Goal: Transaction & Acquisition: Purchase product/service

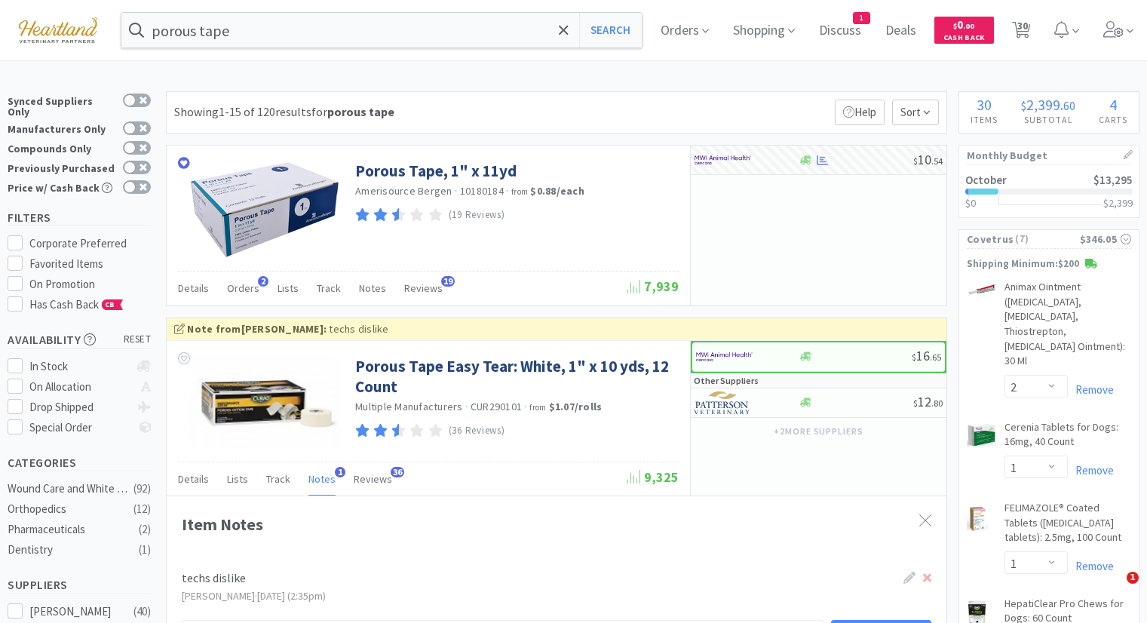
select select "2"
select select "1"
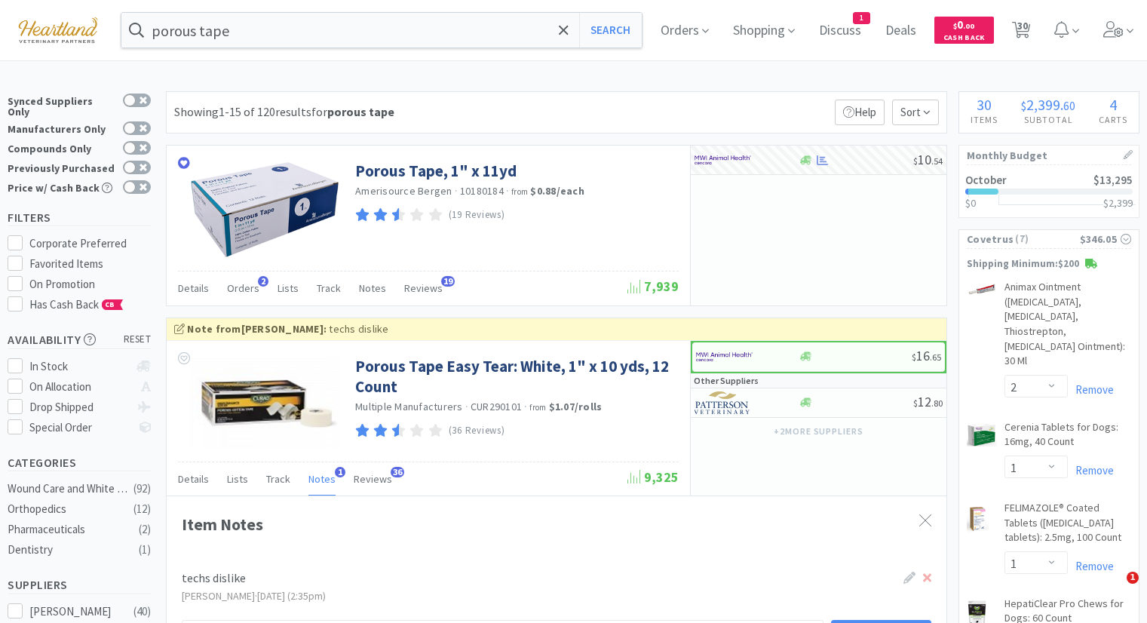
select select "1"
select select "2"
select select "1"
select select "3"
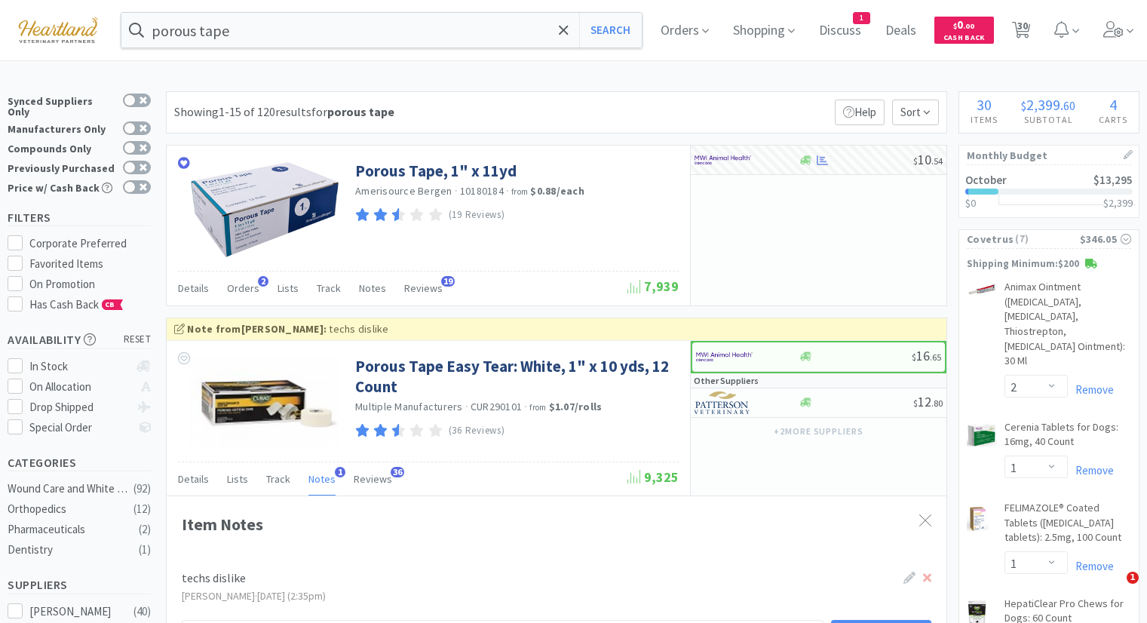
select select "1"
select select "2"
select select "1"
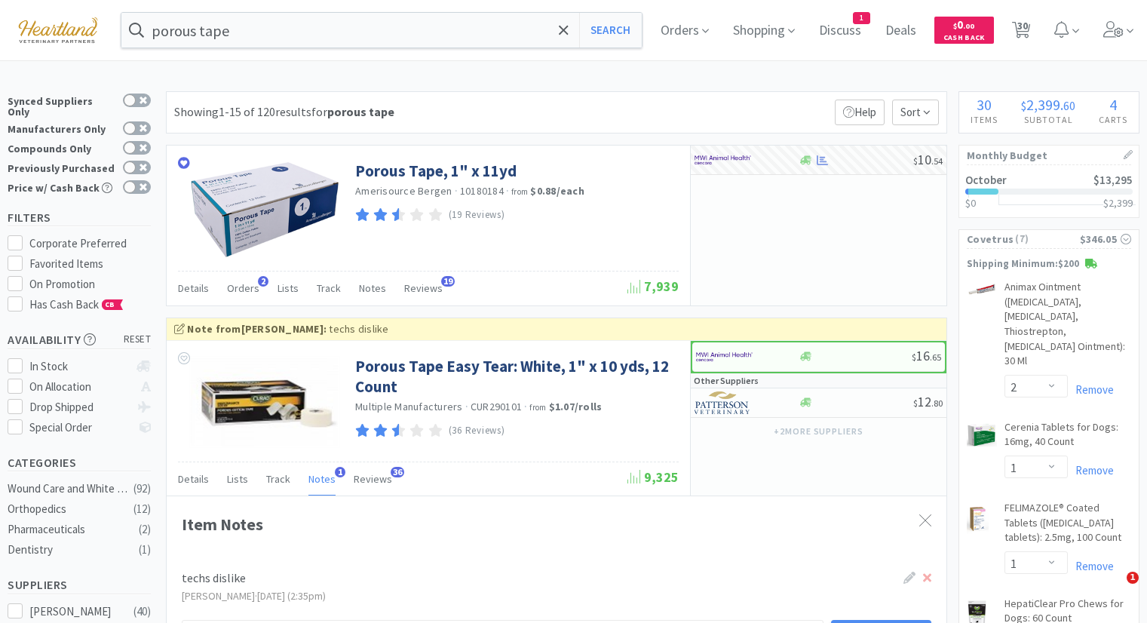
select select "2"
select select "1"
select select "2"
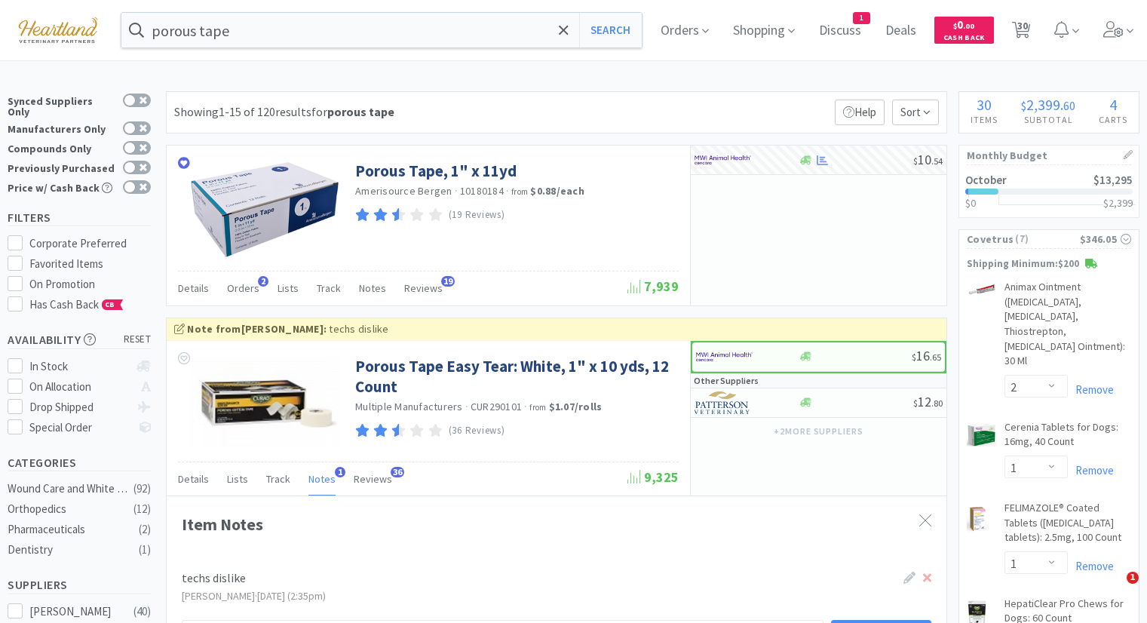
select select "1"
select select "3"
select select "4"
select select "1"
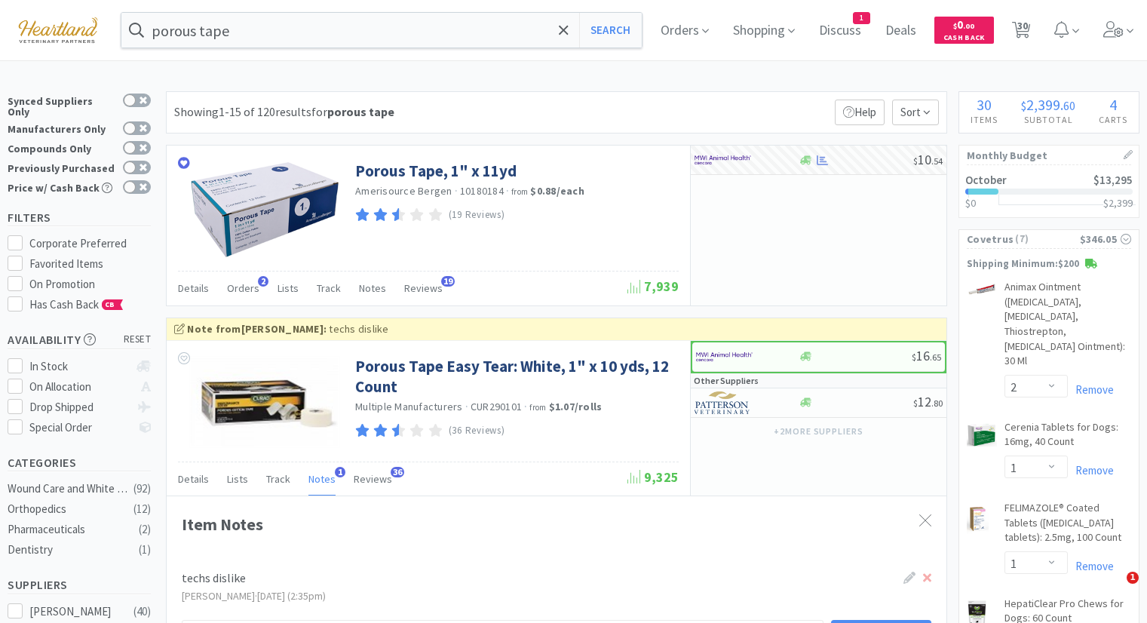
select select "1"
select select "20"
select select "1"
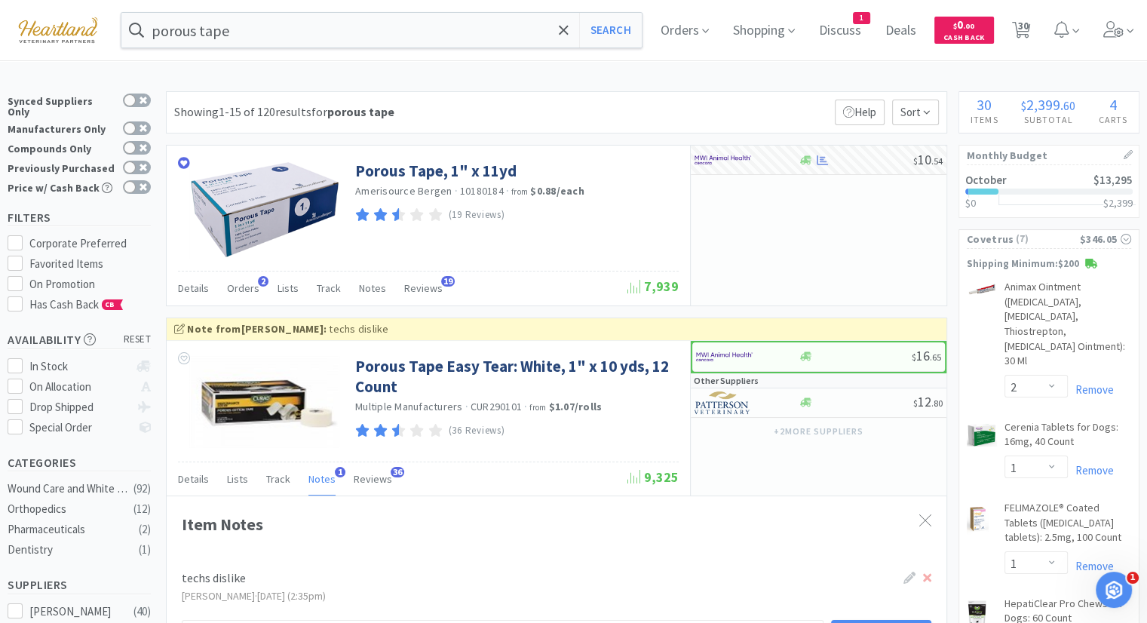
select select "2"
select select "1"
select select "2"
select select "1"
select select "3"
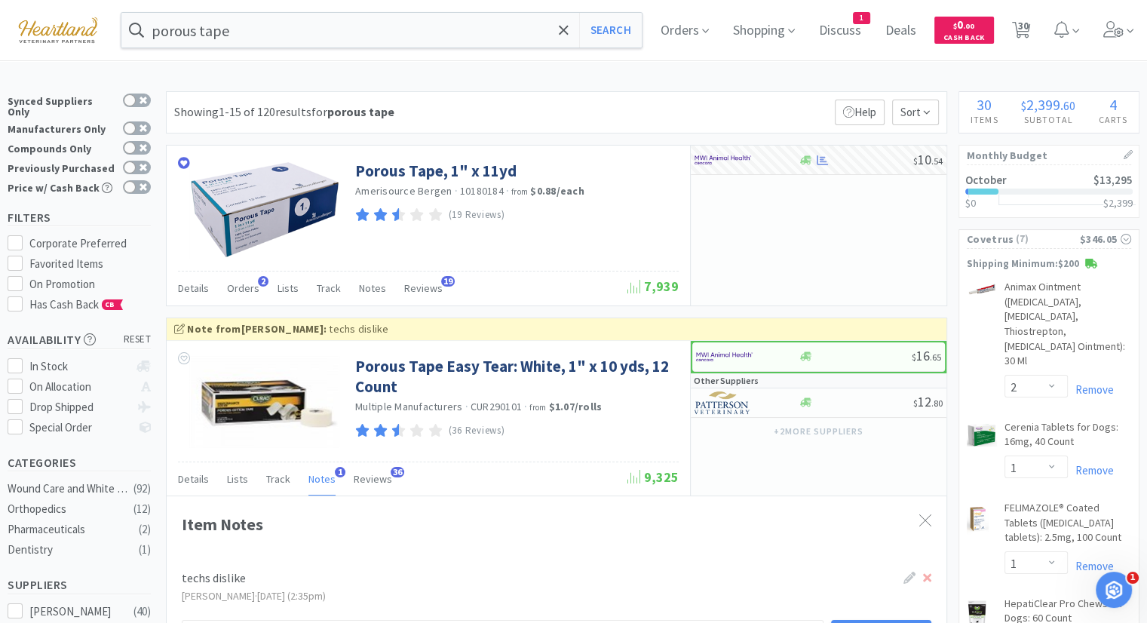
select select "4"
select select "3"
